Goal: Use online tool/utility: Utilize a website feature to perform a specific function

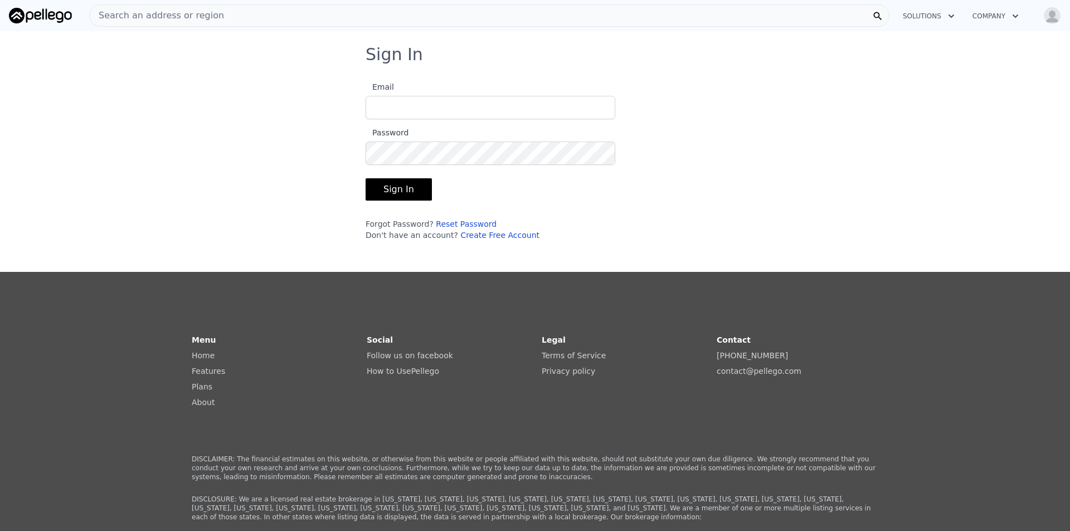
type input "[EMAIL_ADDRESS][DOMAIN_NAME]"
click at [376, 181] on button "Sign In" at bounding box center [399, 189] width 66 height 22
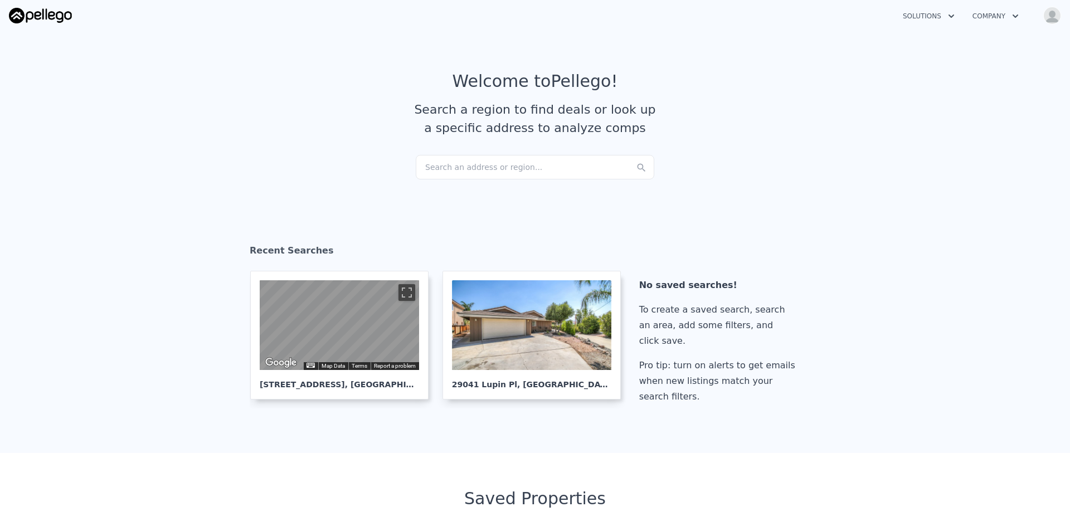
click at [455, 170] on div "Search an address or region..." at bounding box center [535, 167] width 239 height 25
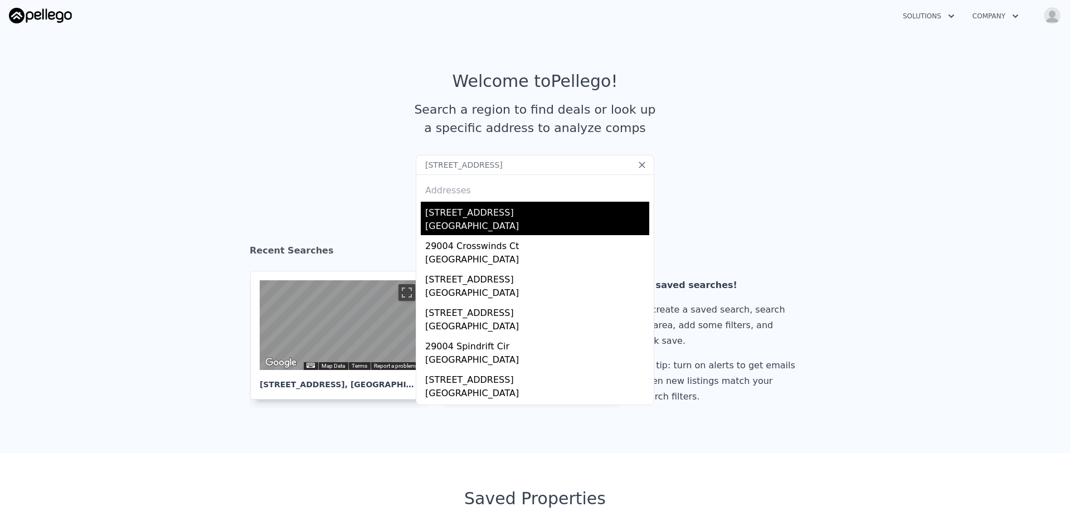
type input "[STREET_ADDRESS]"
click at [476, 217] on div "[STREET_ADDRESS]" at bounding box center [537, 211] width 224 height 18
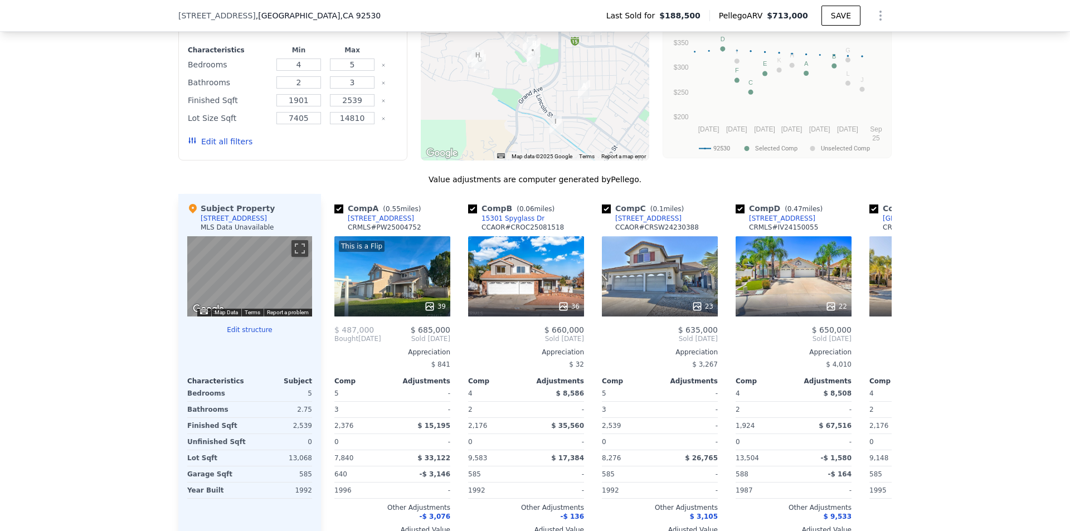
scroll to position [1111, 0]
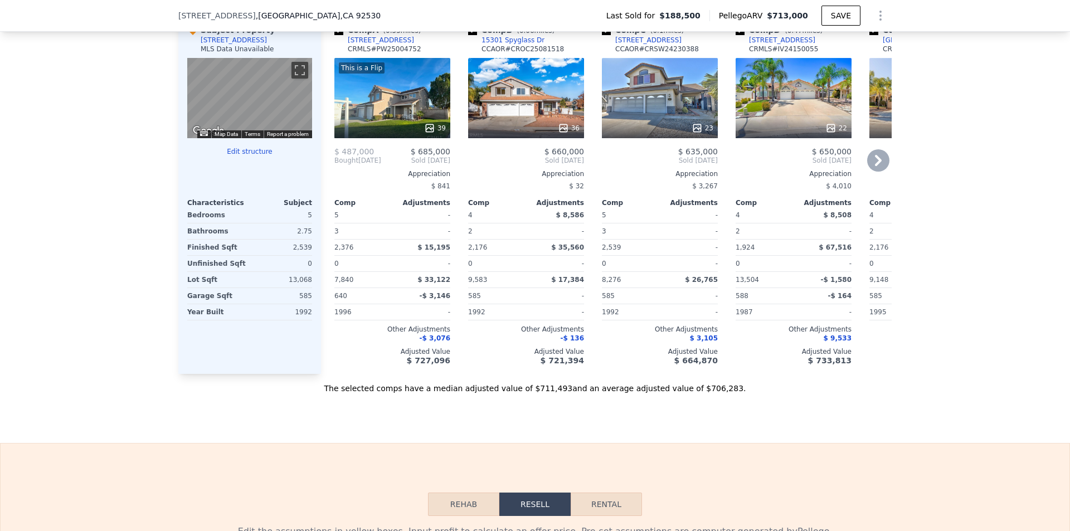
click at [391, 129] on div at bounding box center [392, 128] width 116 height 20
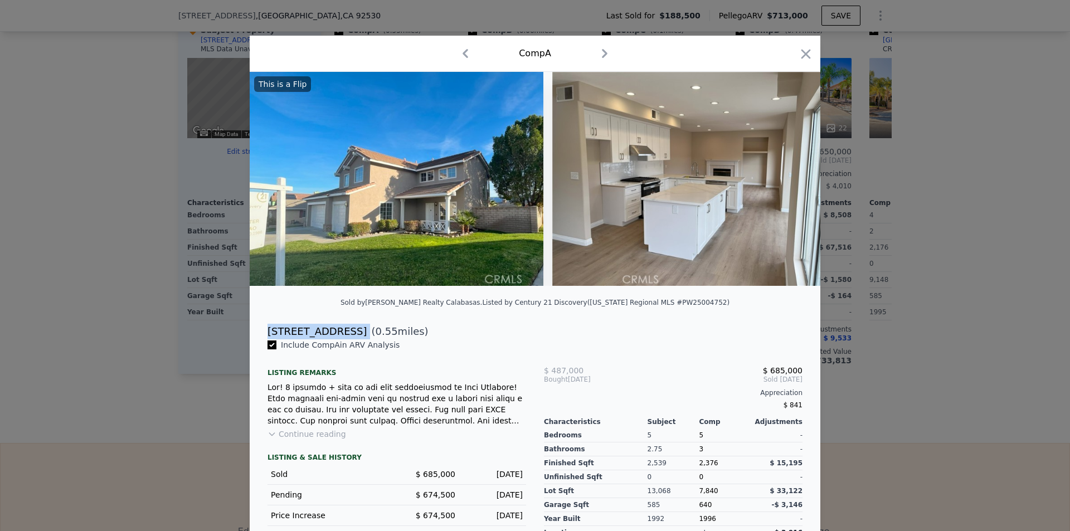
drag, startPoint x: 345, startPoint y: 339, endPoint x: 259, endPoint y: 341, distance: 85.9
click at [259, 339] on div "[STREET_ADDRESS] ( 0.55 miles)" at bounding box center [535, 332] width 553 height 16
copy div "[STREET_ADDRESS]"
click at [808, 54] on icon "button" at bounding box center [806, 54] width 16 height 16
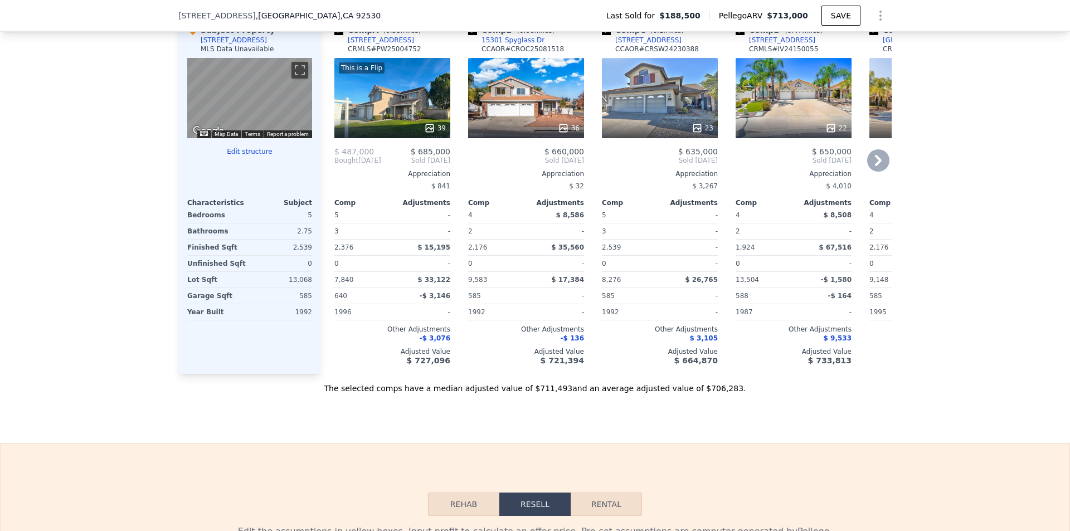
click at [554, 128] on div at bounding box center [526, 128] width 116 height 20
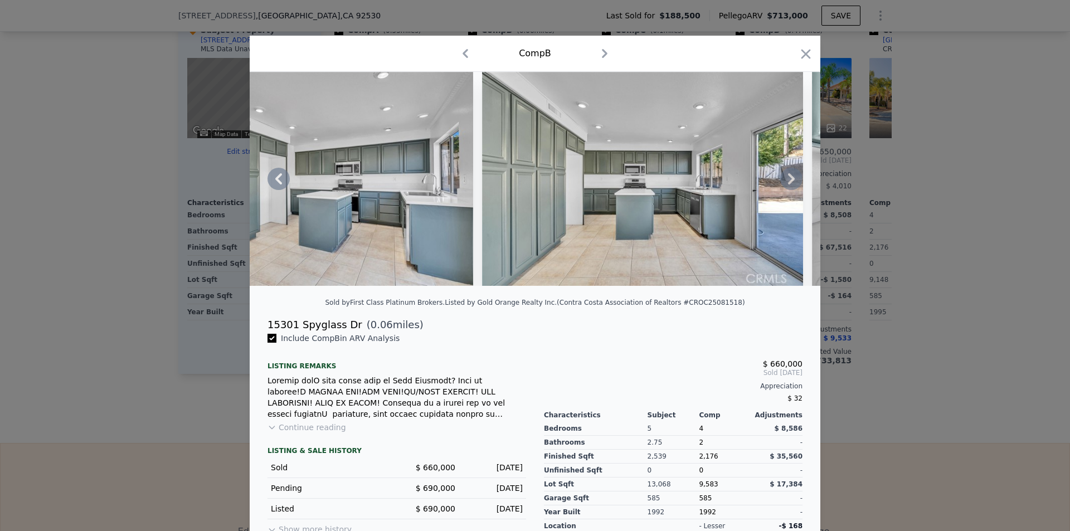
scroll to position [0, 2943]
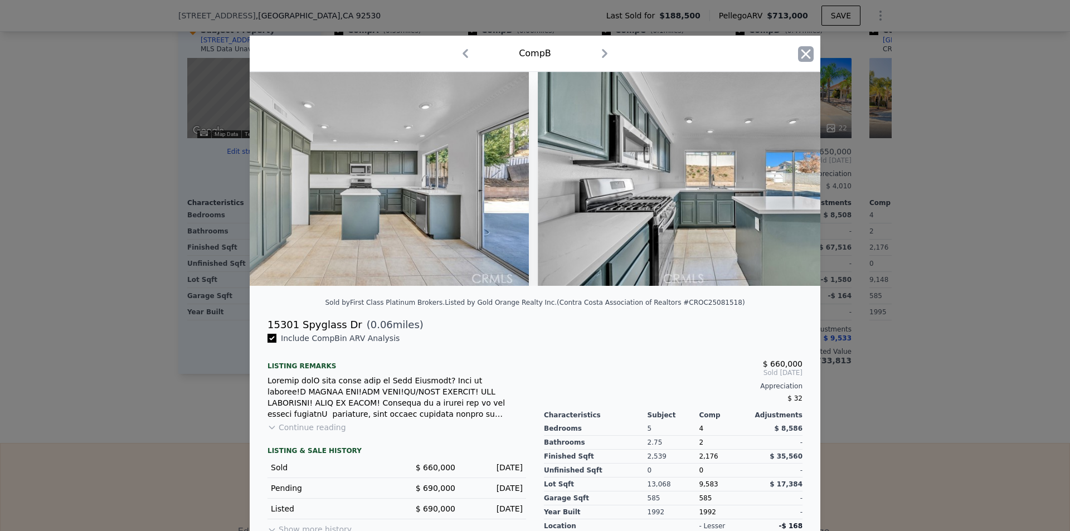
click at [803, 51] on icon "button" at bounding box center [806, 54] width 16 height 16
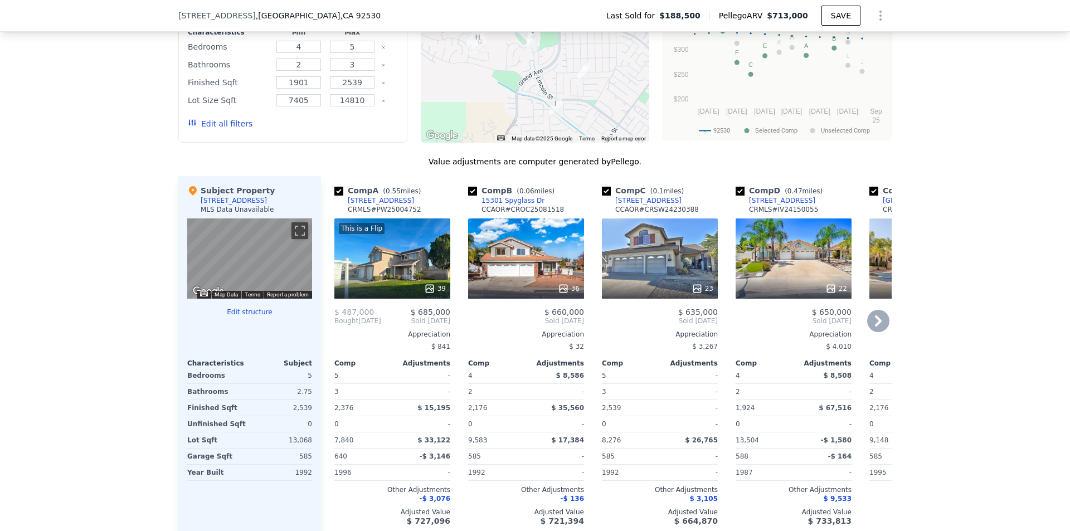
scroll to position [944, 0]
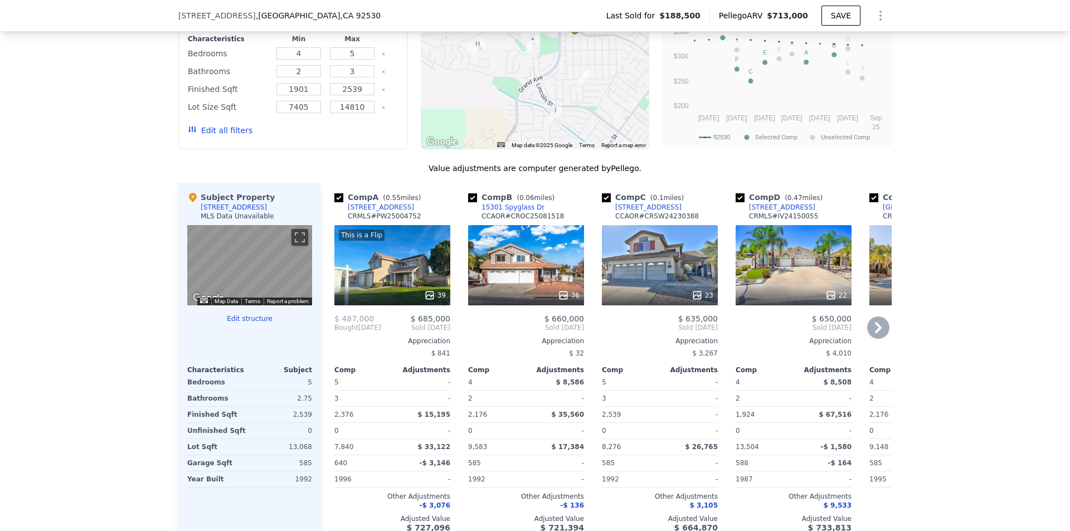
click at [656, 257] on div "23" at bounding box center [660, 265] width 116 height 80
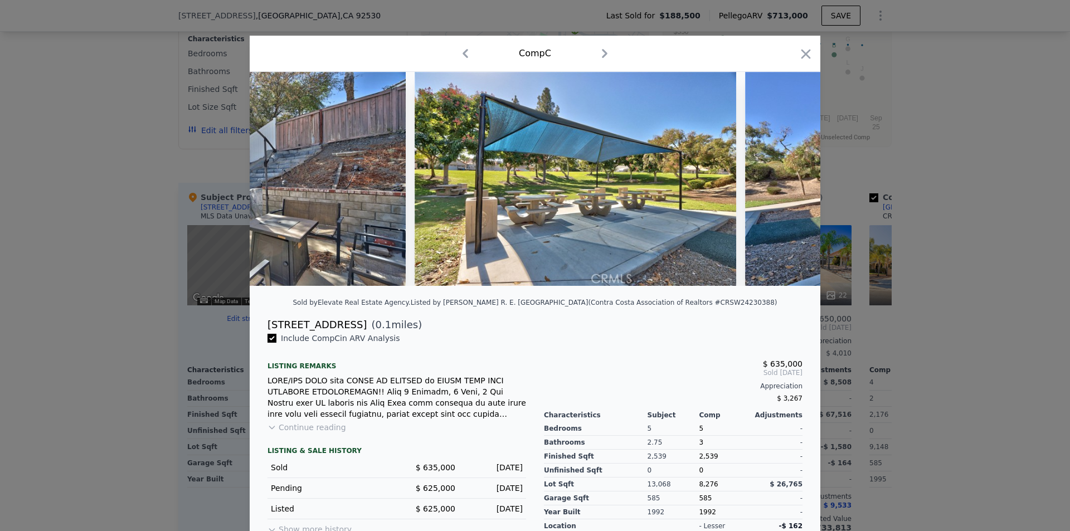
scroll to position [0, 6376]
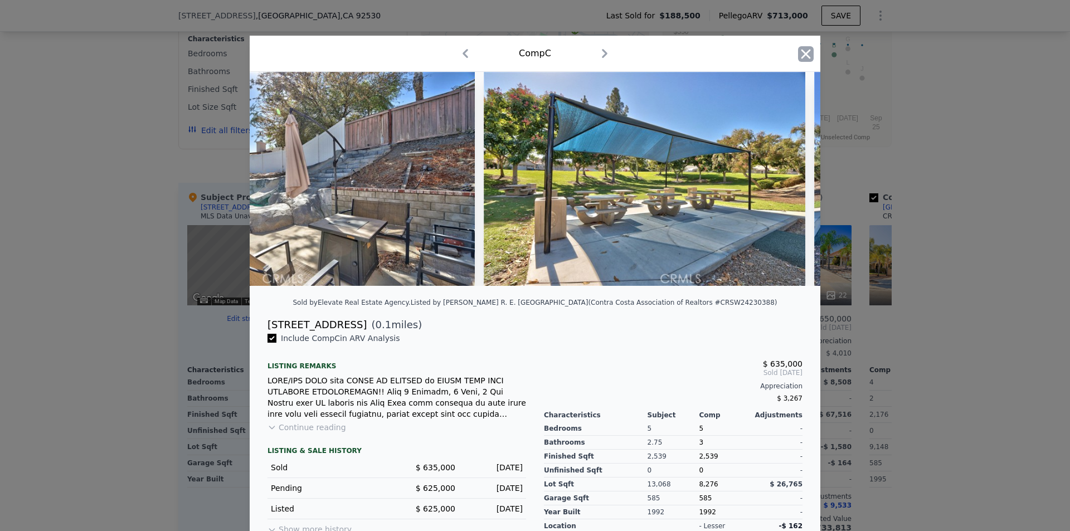
click at [798, 61] on icon "button" at bounding box center [806, 54] width 16 height 16
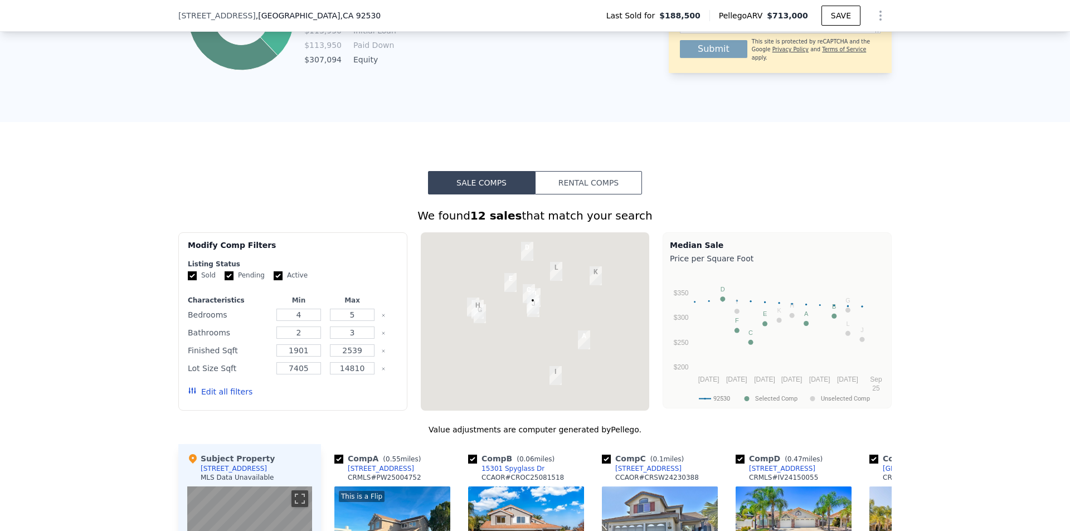
scroll to position [1000, 0]
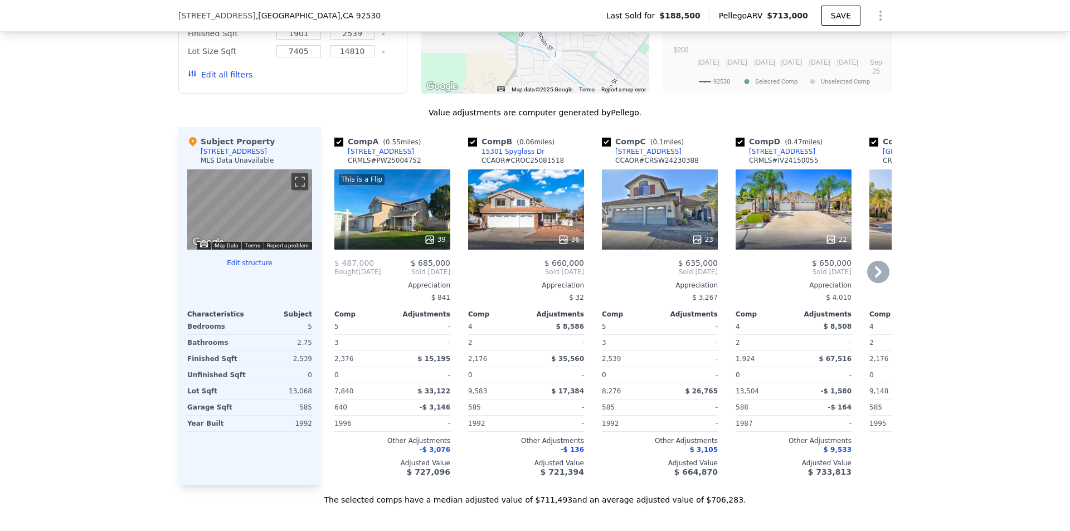
click at [425, 223] on div "This is a Flip 39" at bounding box center [392, 209] width 116 height 80
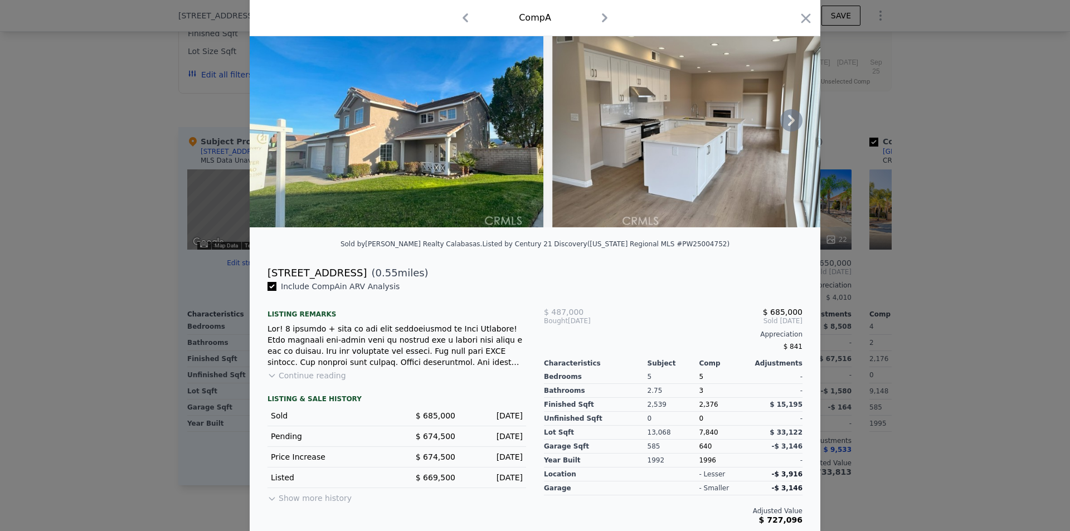
scroll to position [69, 0]
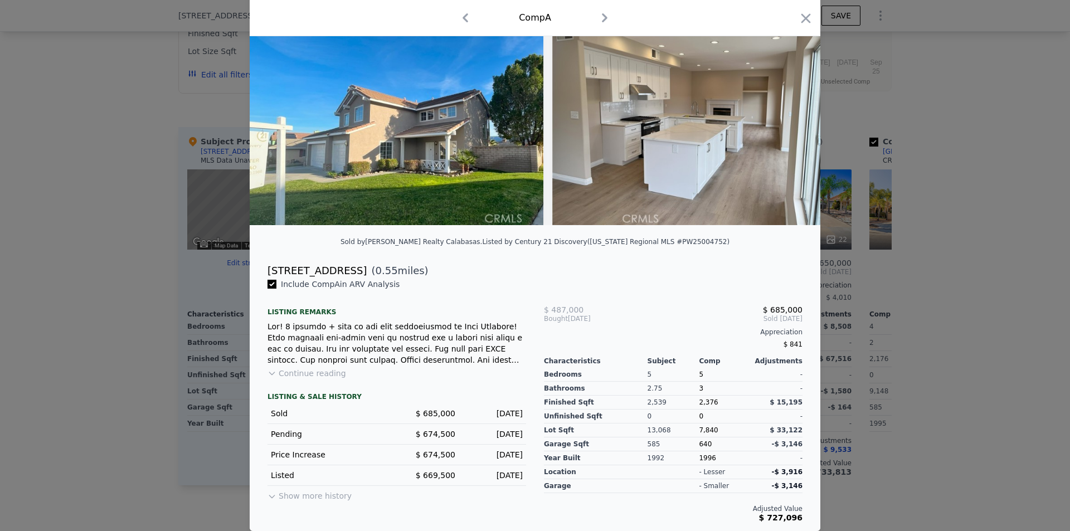
click at [891, 173] on div at bounding box center [535, 265] width 1070 height 531
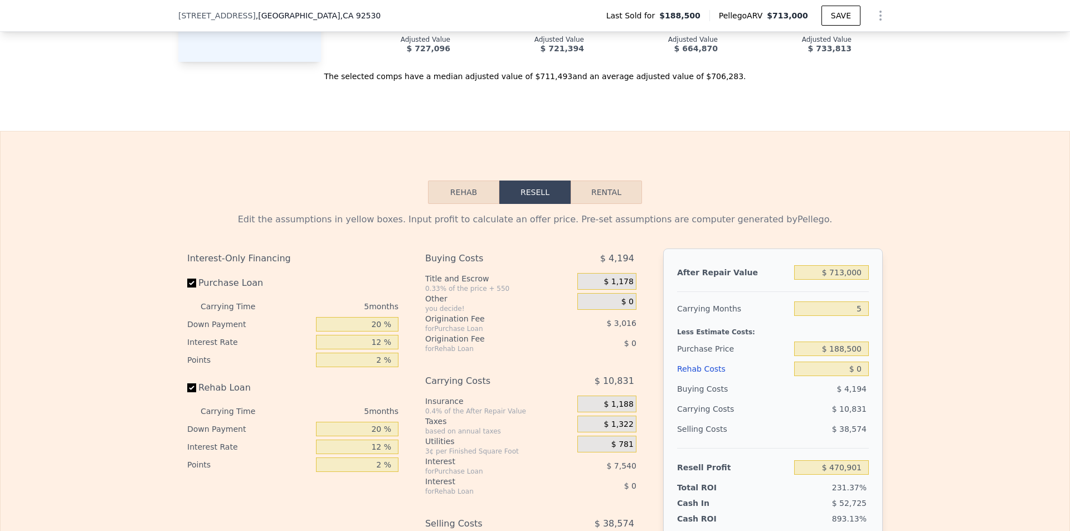
scroll to position [1501, 0]
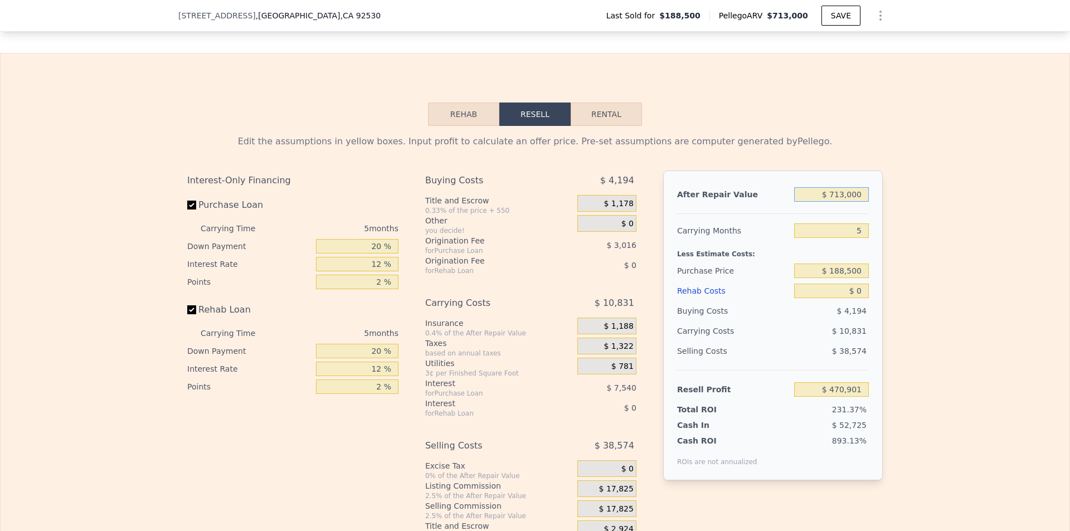
click at [855, 202] on input "$ 713,000" at bounding box center [831, 194] width 75 height 14
type input "$ 6"
type input "-$ 202,881"
type input "$ 65"
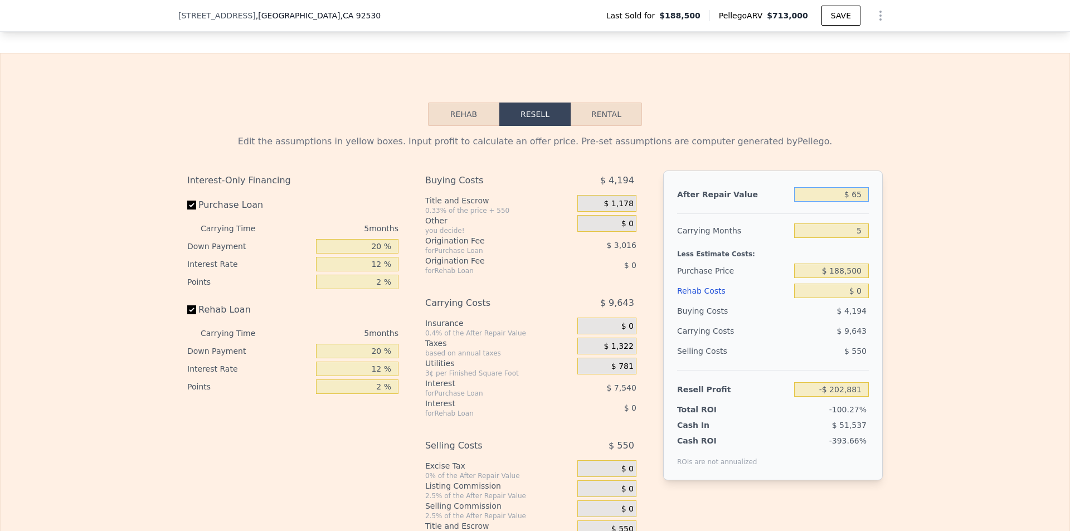
type input "-$ 202,826"
type input "$ 650"
type input "-$ 202,272"
type input "$ 6,500"
type input "-$ 196,746"
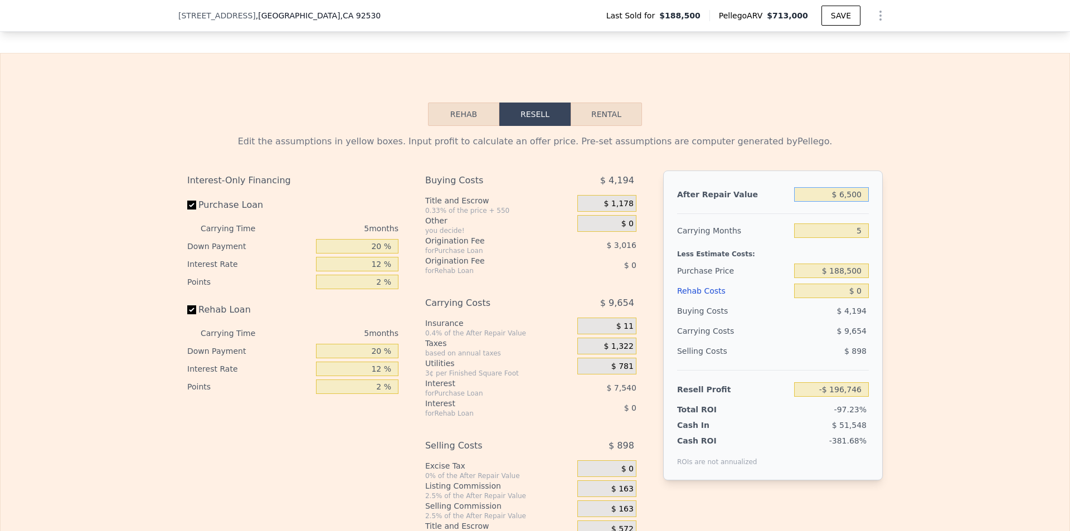
type input "$ 65,000"
type input "-$ 141,461"
type input "$ 650,000"
type input "$ 411,365"
type input "$ 650,000"
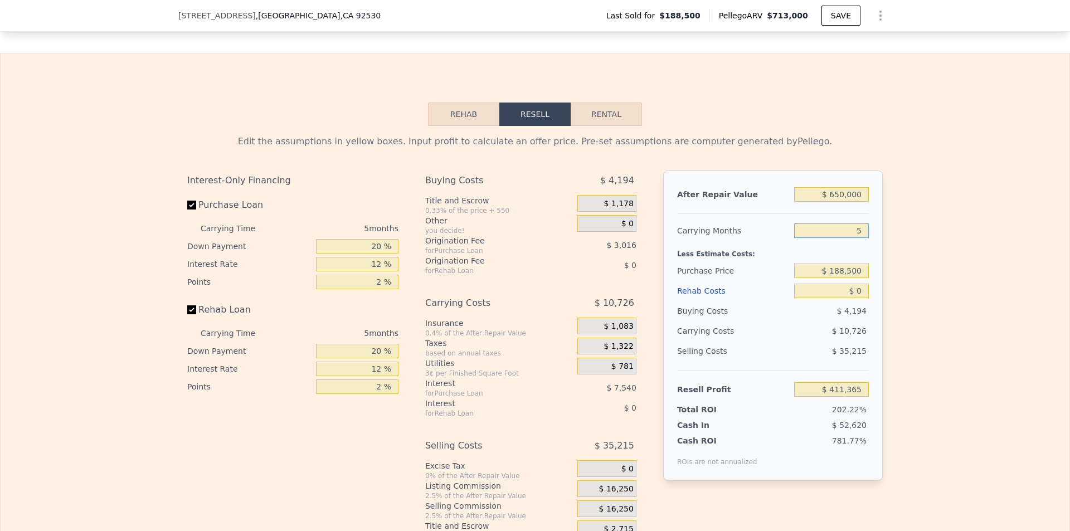
click at [853, 238] on input "5" at bounding box center [831, 231] width 75 height 14
type input "4"
type input "$ 413,510"
type input "4"
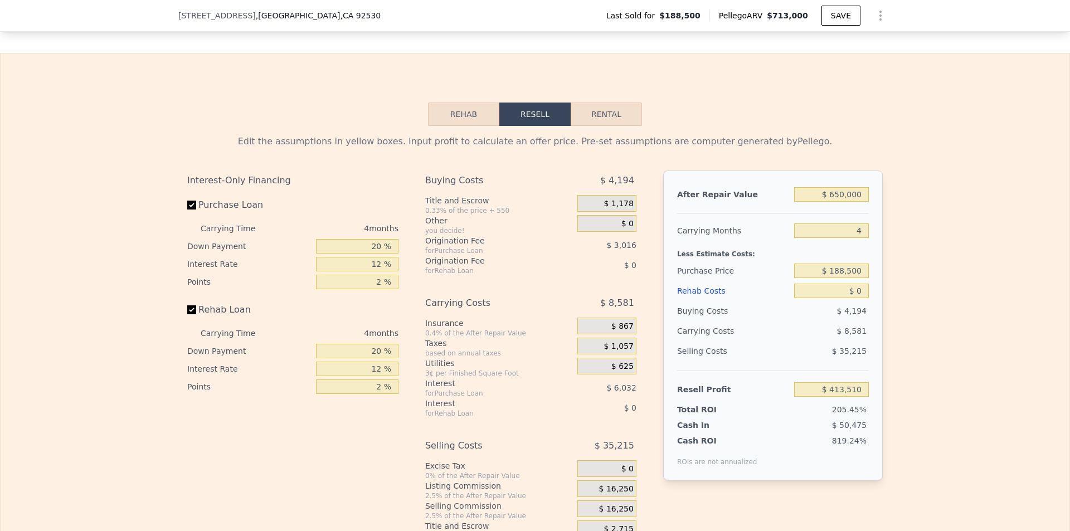
click at [895, 285] on div "Edit the assumptions in yellow boxes. Input profit to calculate an offer price.…" at bounding box center [535, 333] width 1069 height 415
click at [852, 278] on input "$ 188,500" at bounding box center [831, 271] width 75 height 14
type input "$ 460,000"
click at [894, 333] on div "Edit the assumptions in yellow boxes. Input profit to calculate an offer price.…" at bounding box center [535, 333] width 1069 height 415
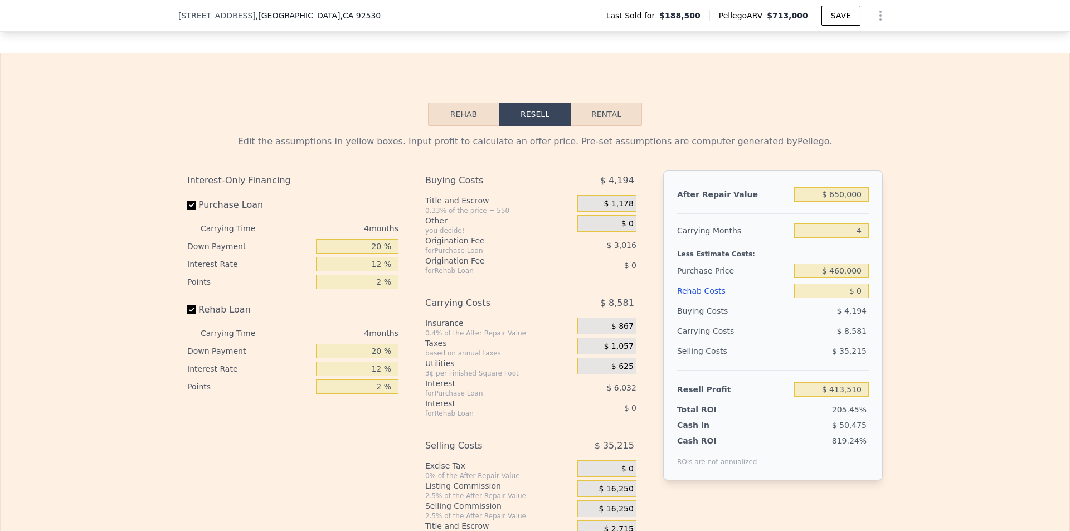
type input "$ 128,074"
click at [856, 298] on input "$ 0" at bounding box center [831, 291] width 75 height 14
type input "$ 600"
type input "$ 127,444"
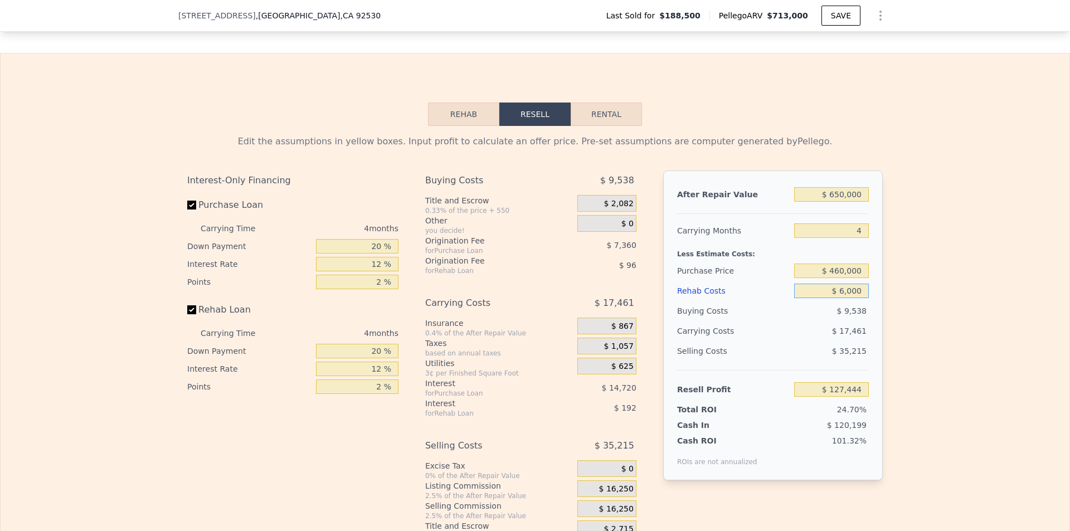
type input "$ 60,000"
type input "$ 65,194"
type input "$ 60,000"
click at [913, 320] on div "Edit the assumptions in yellow boxes. Input profit to calculate an offer price.…" at bounding box center [535, 333] width 1069 height 415
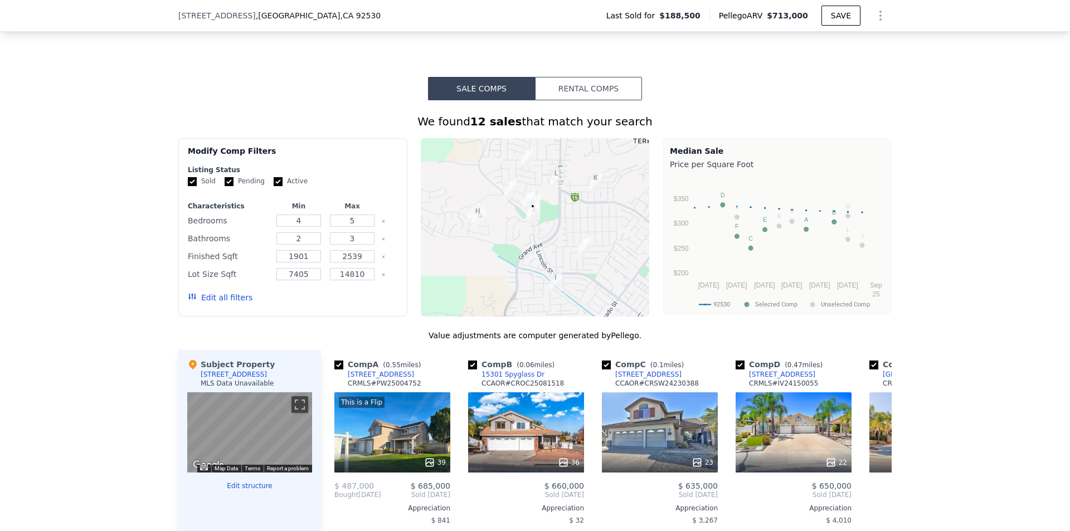
type input "$ 713,000"
type input "5"
type input "$ 0"
type input "$ 470,901"
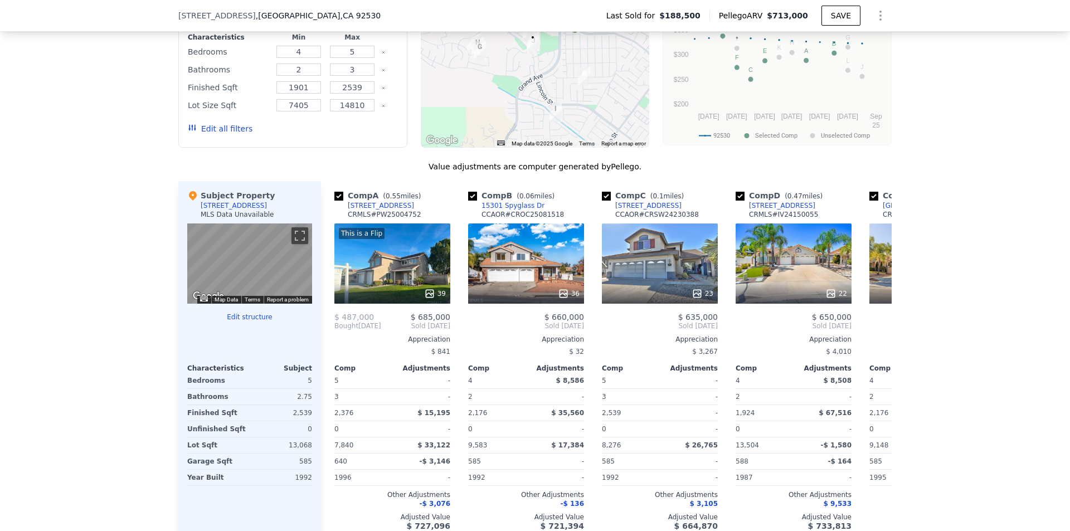
scroll to position [1055, 0]
